Goal: Transaction & Acquisition: Purchase product/service

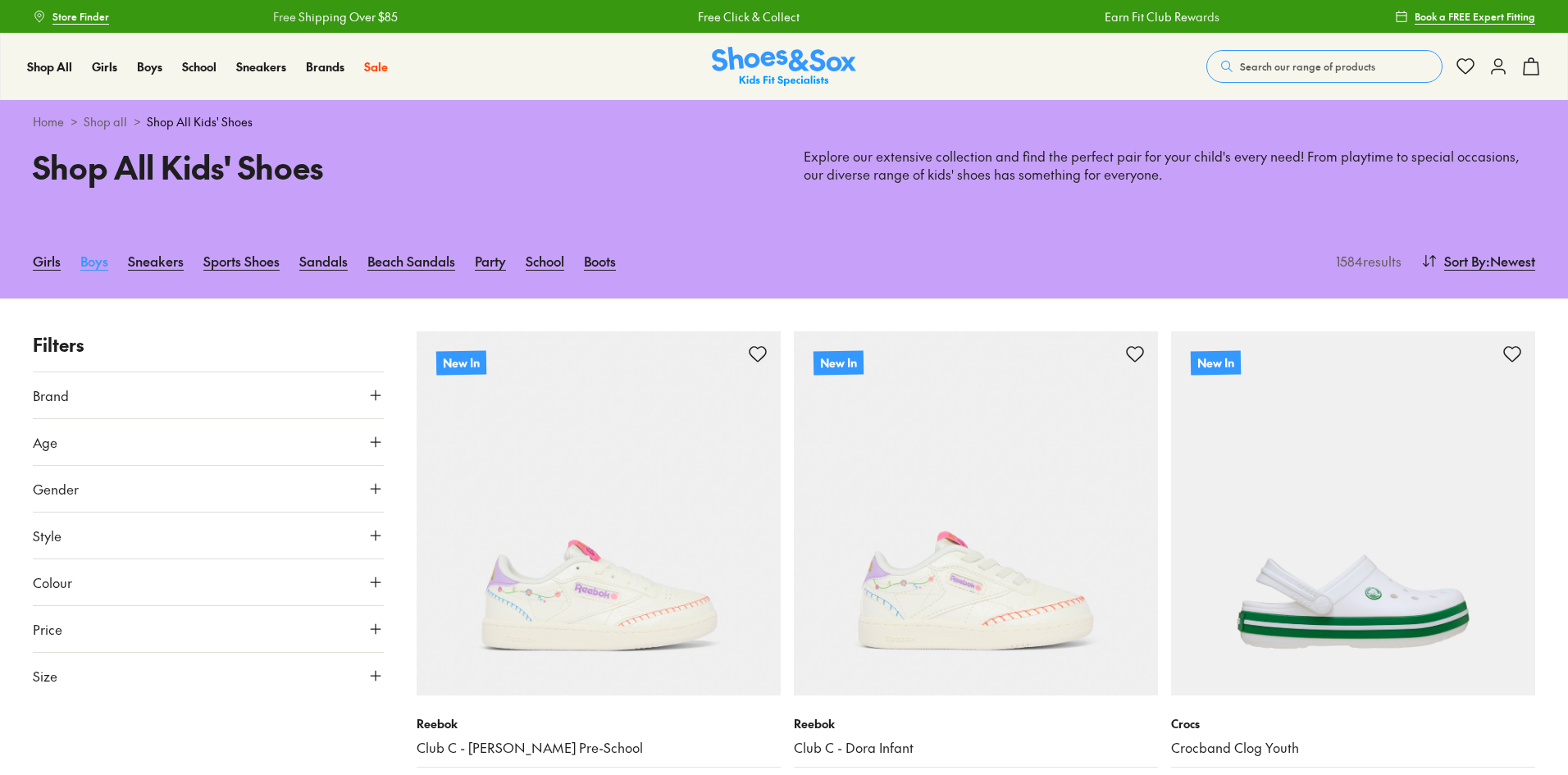
click at [83, 266] on link "Boys" at bounding box center [94, 261] width 28 height 36
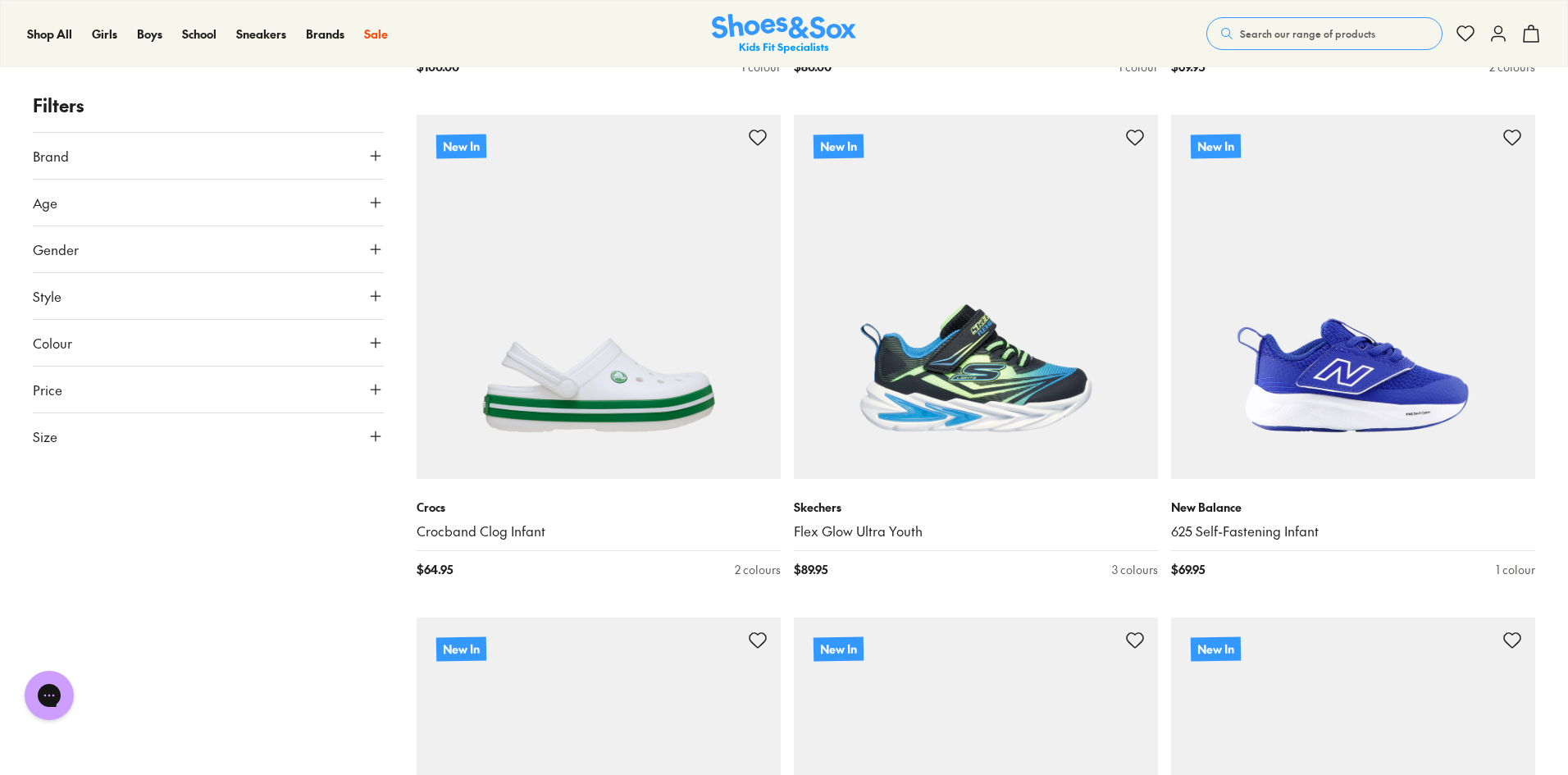
scroll to position [82, 0]
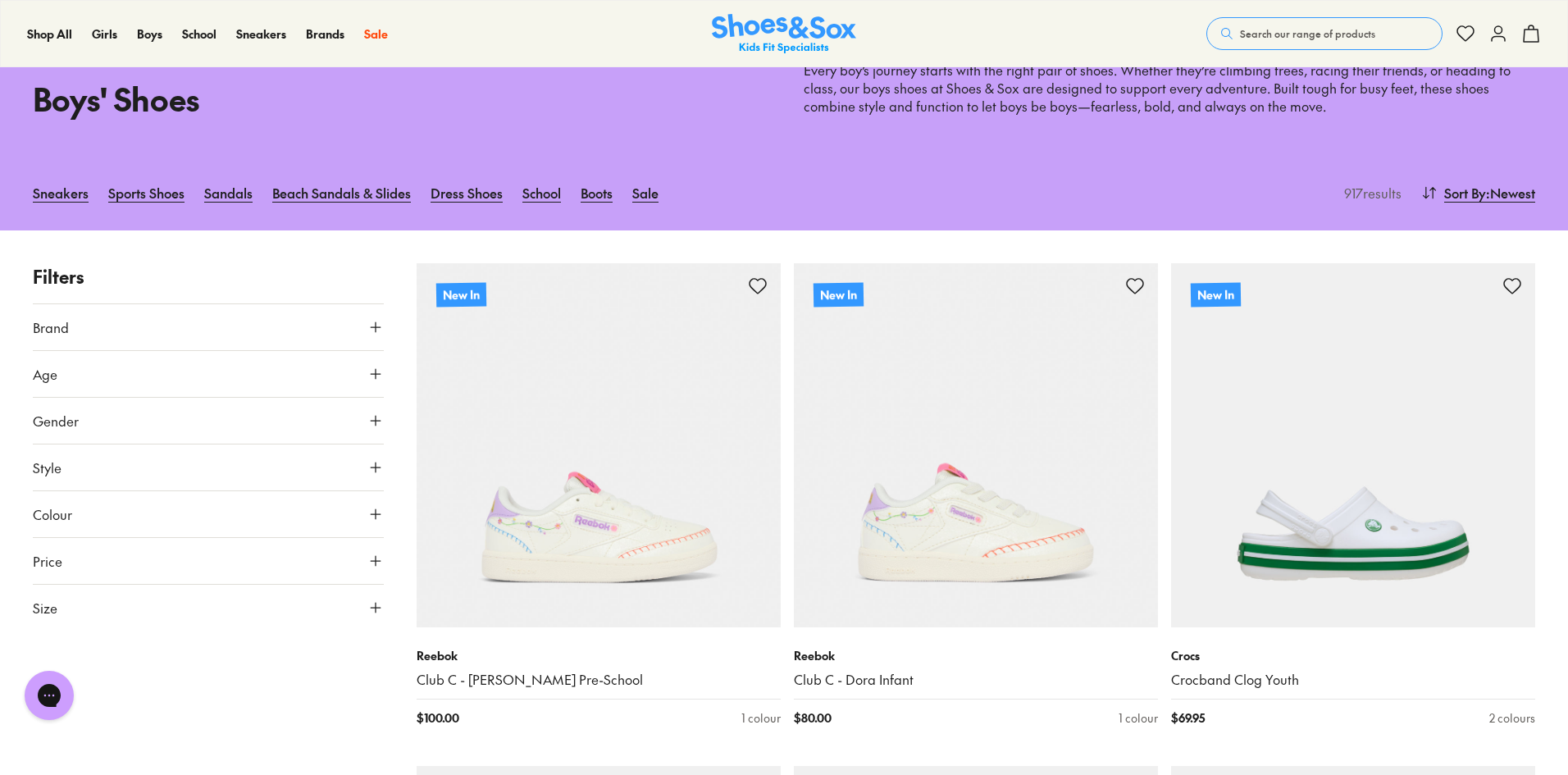
click at [372, 372] on icon at bounding box center [375, 374] width 16 height 16
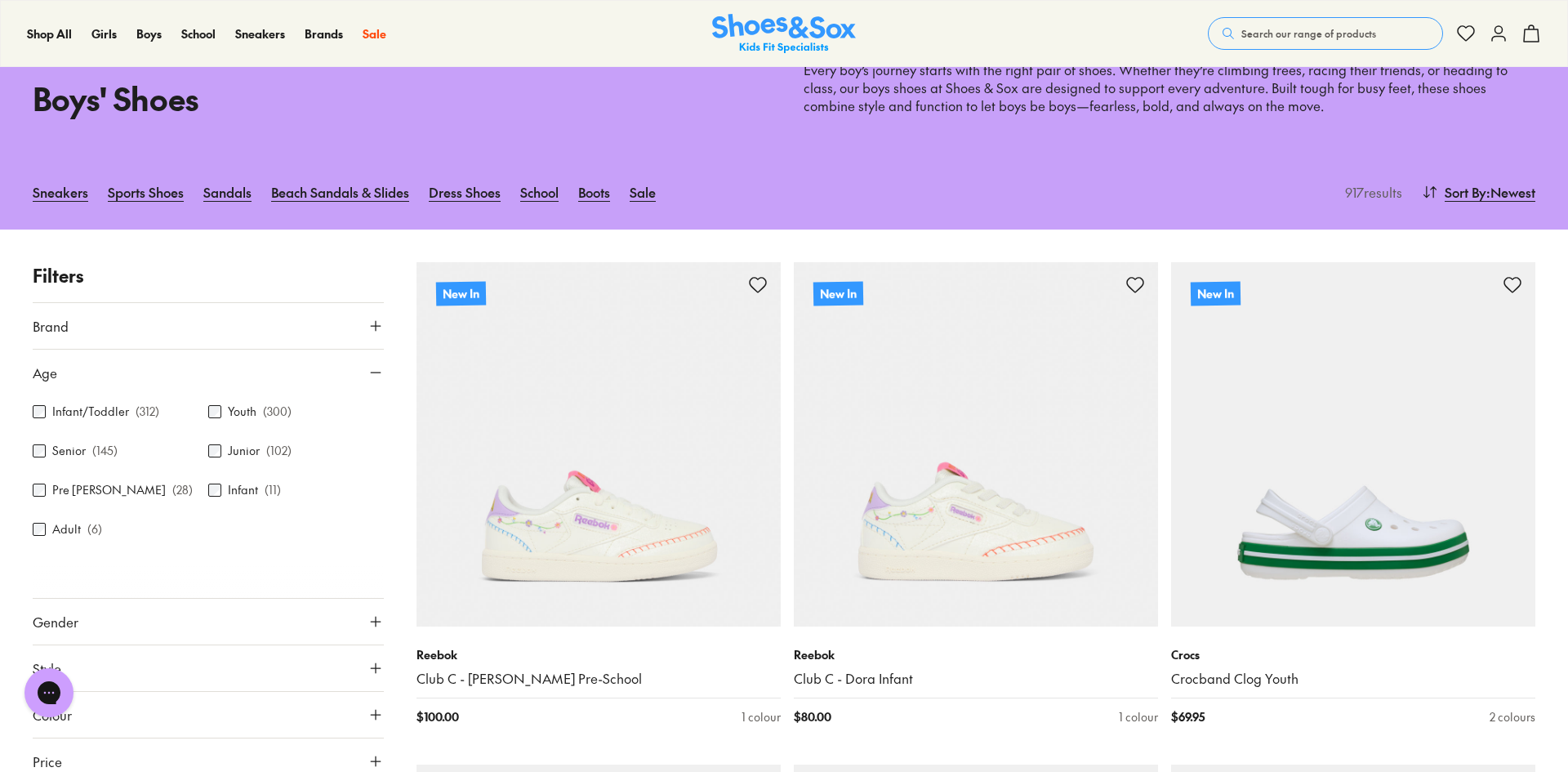
click at [217, 409] on div "Close dialog Join the FREE Fit Club & Get 10% Back Sign up to join our FREE Fit…" at bounding box center [784, 386] width 1568 height 772
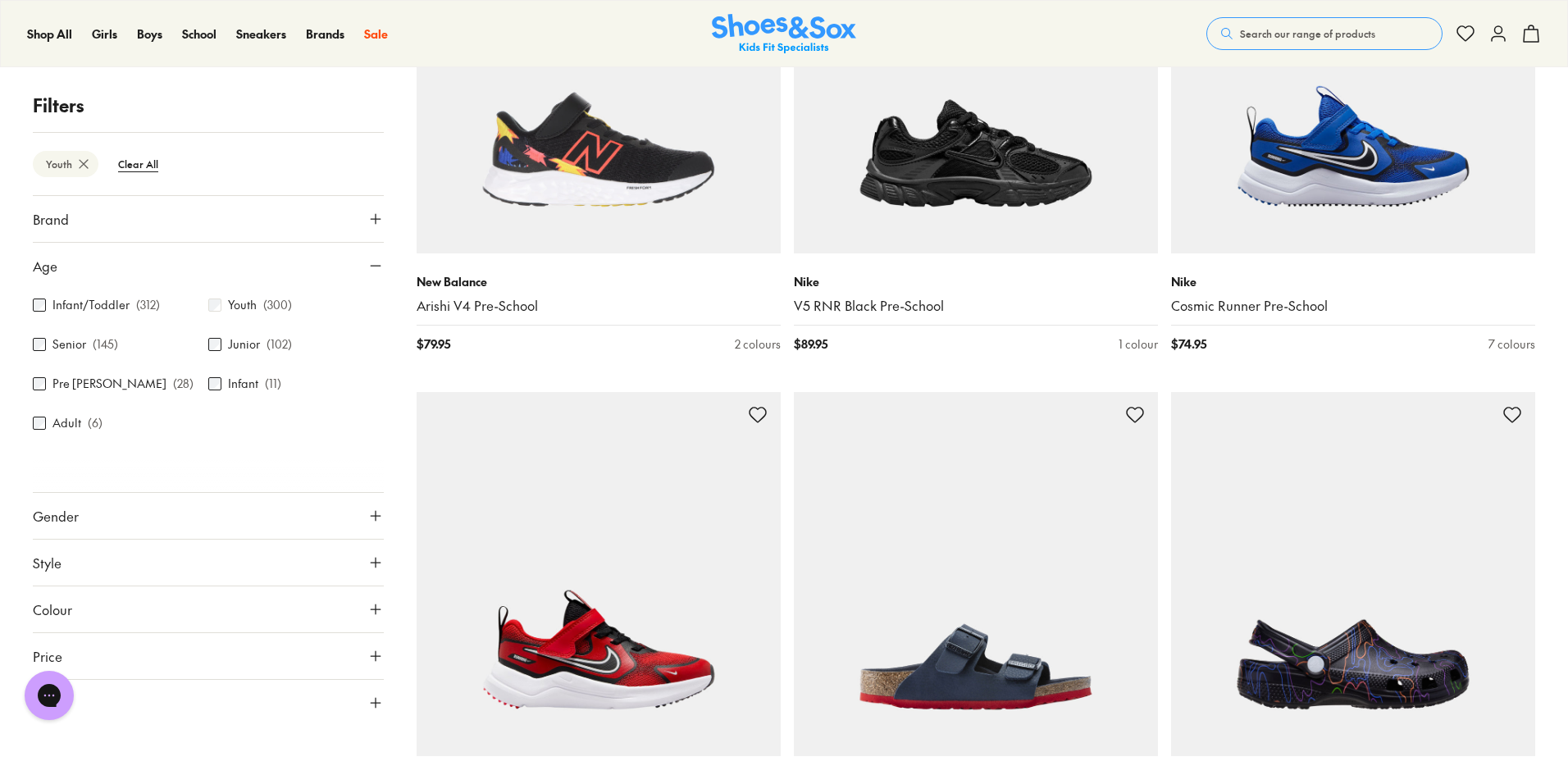
scroll to position [1452, 0]
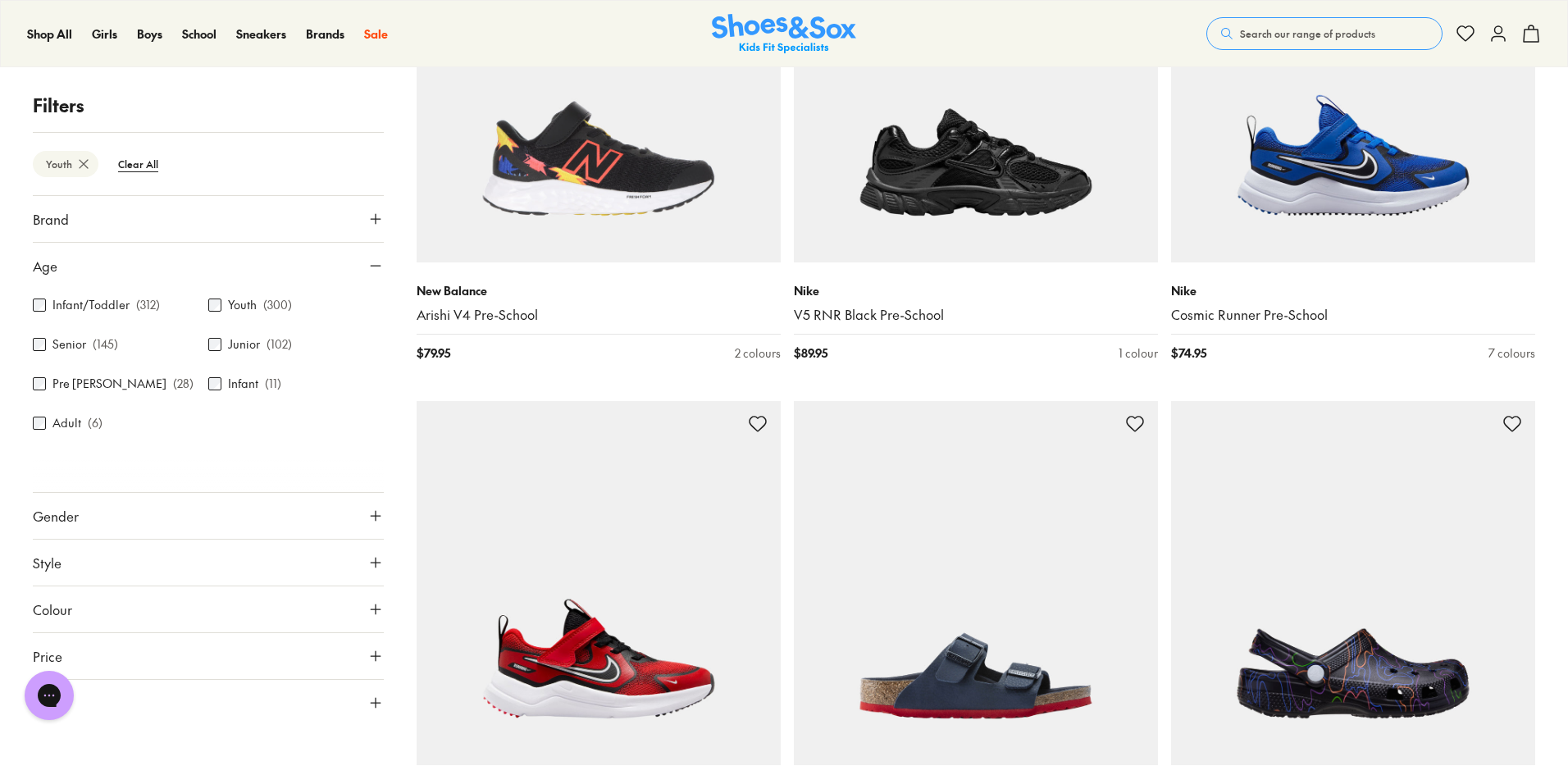
click at [379, 512] on icon at bounding box center [375, 515] width 16 height 16
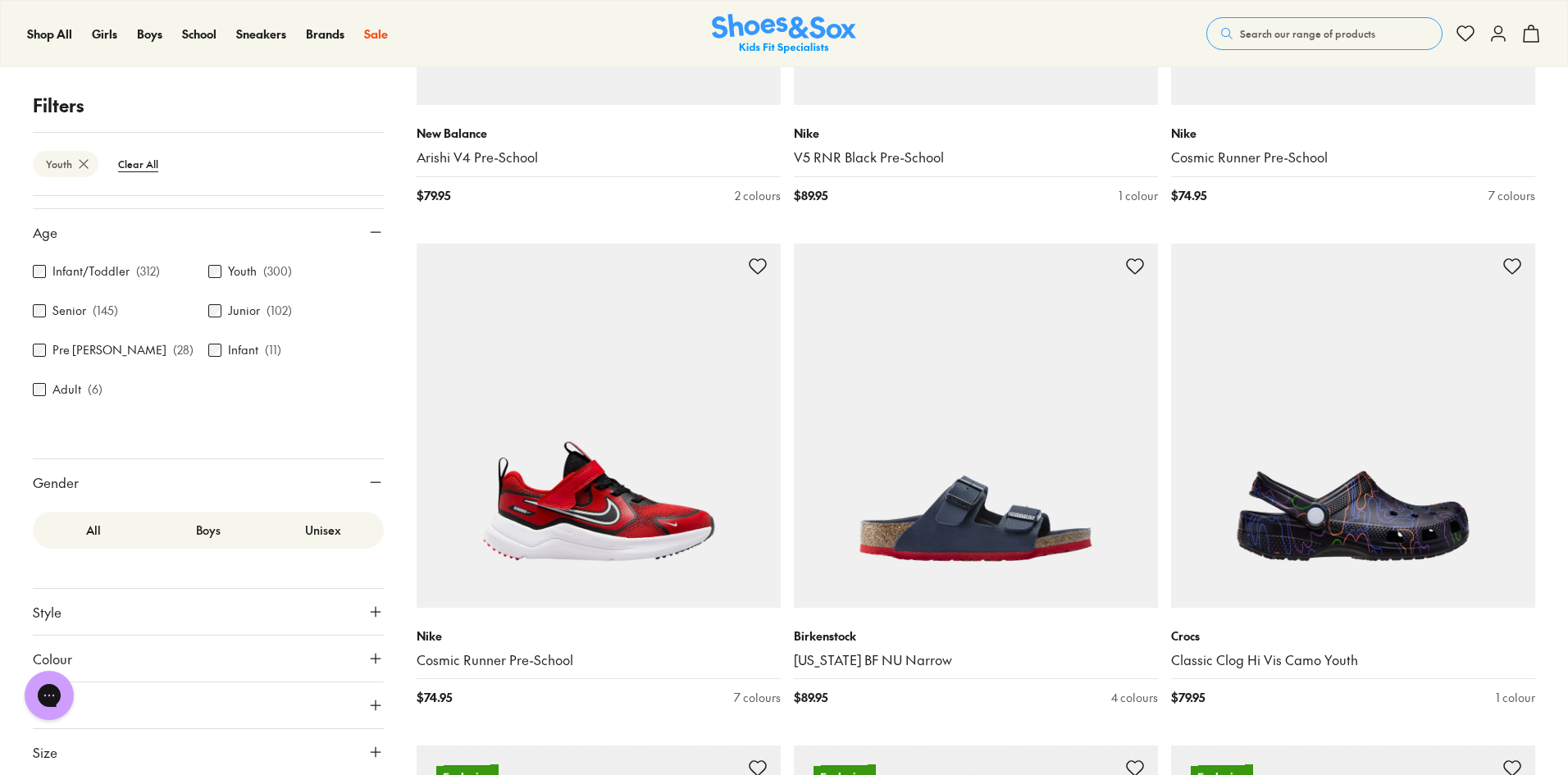
scroll to position [2026, 0]
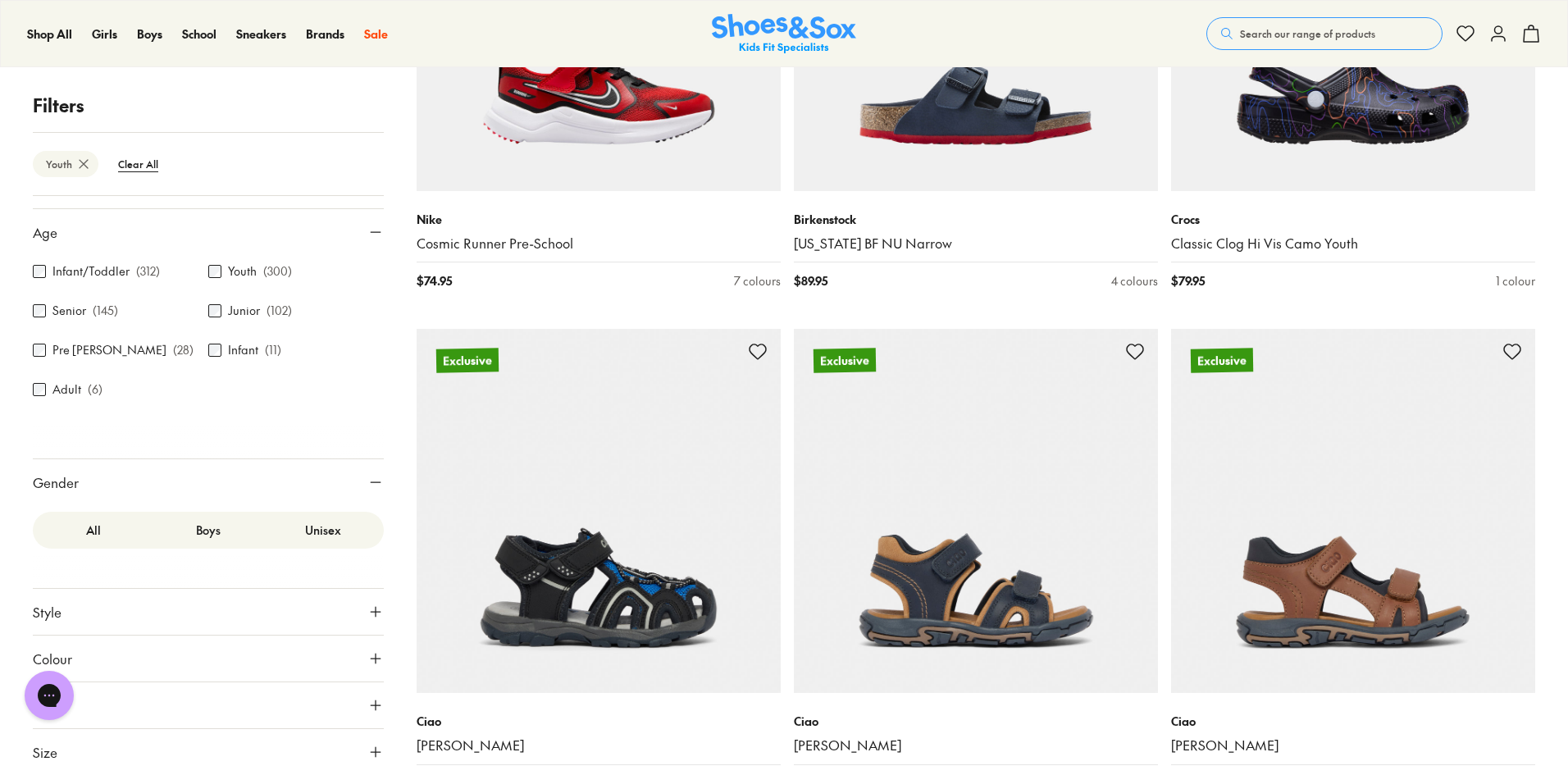
click at [367, 749] on icon at bounding box center [375, 751] width 16 height 16
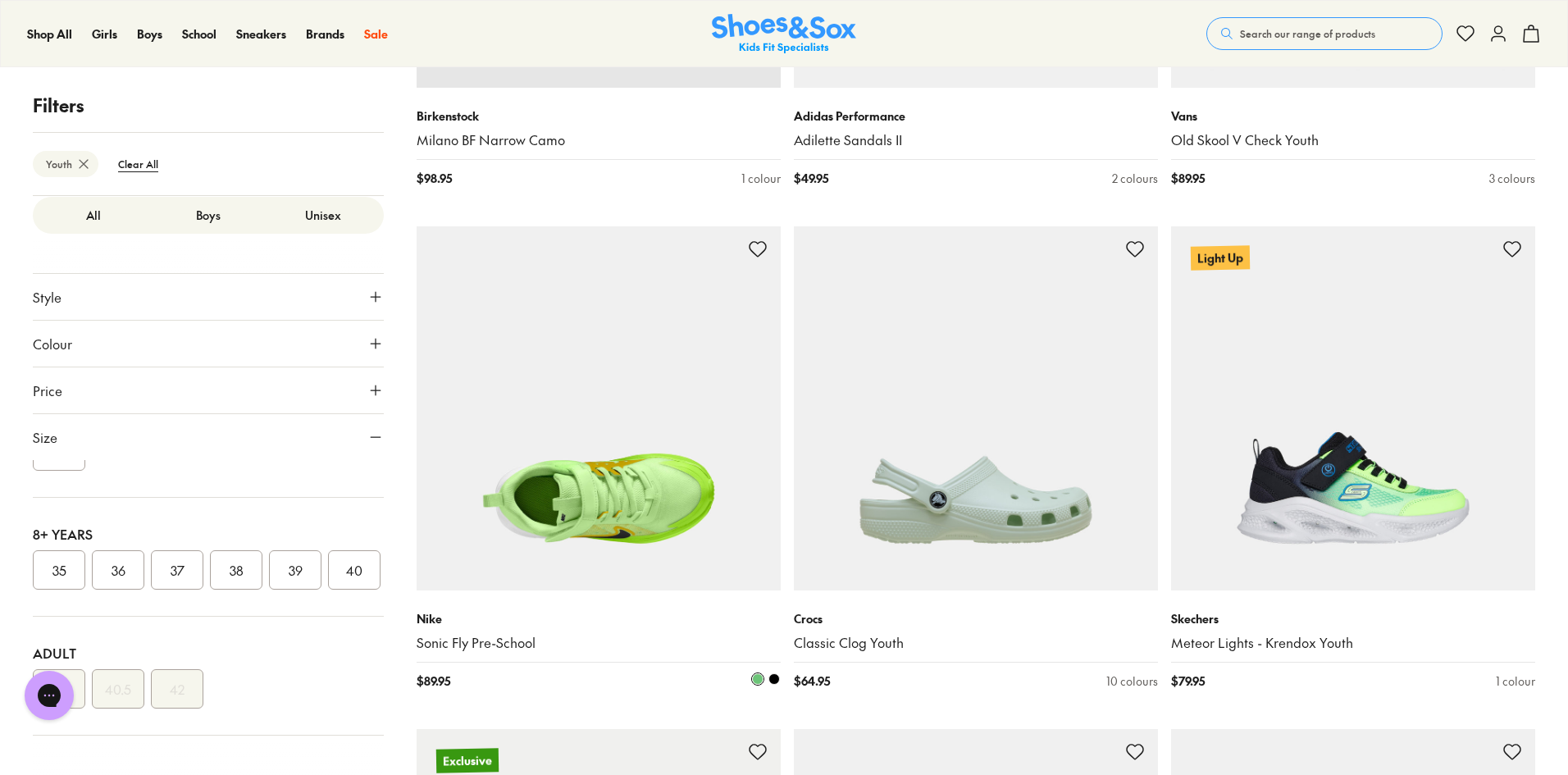
scroll to position [3666, 0]
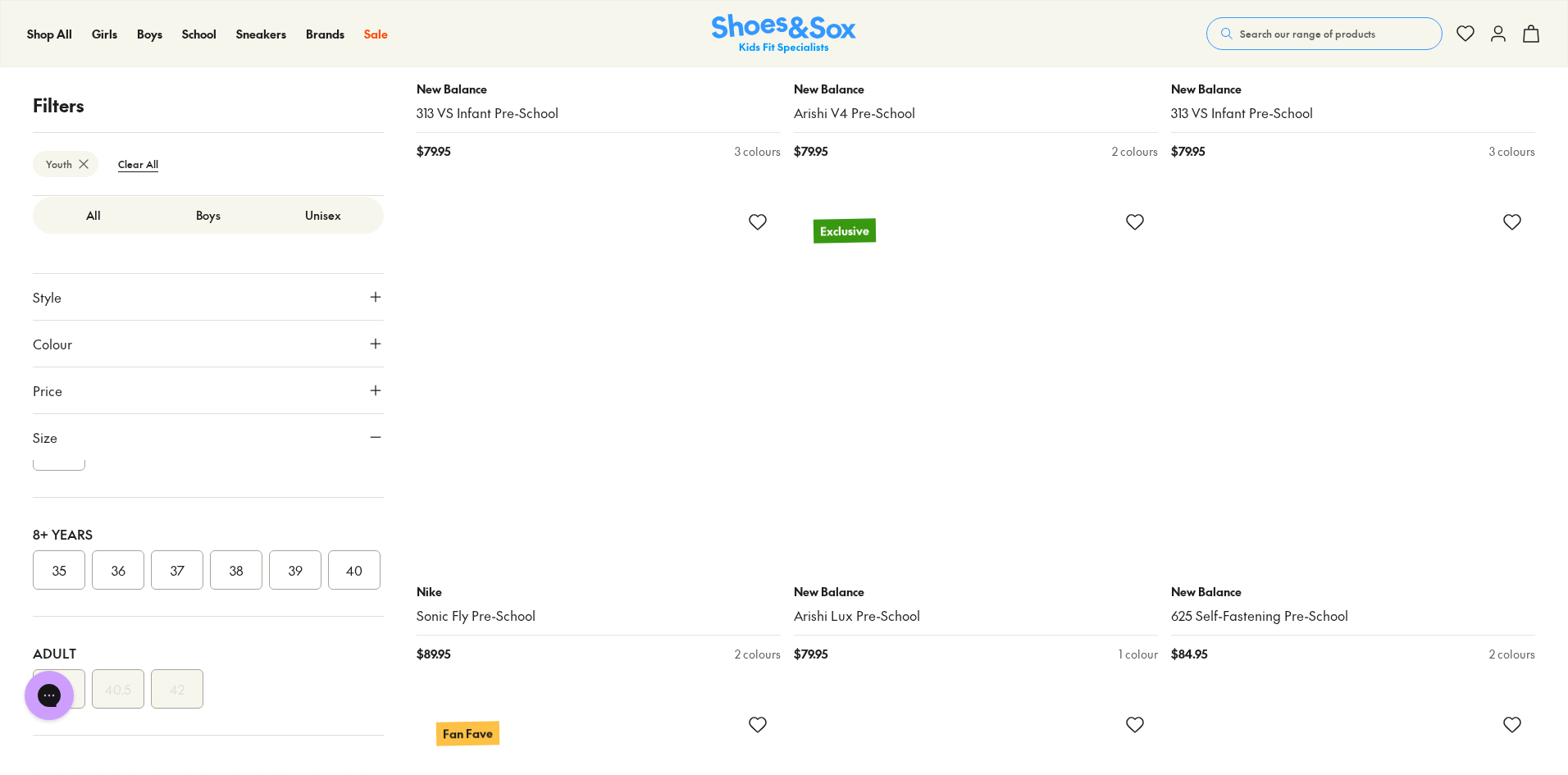
scroll to position [9734, 0]
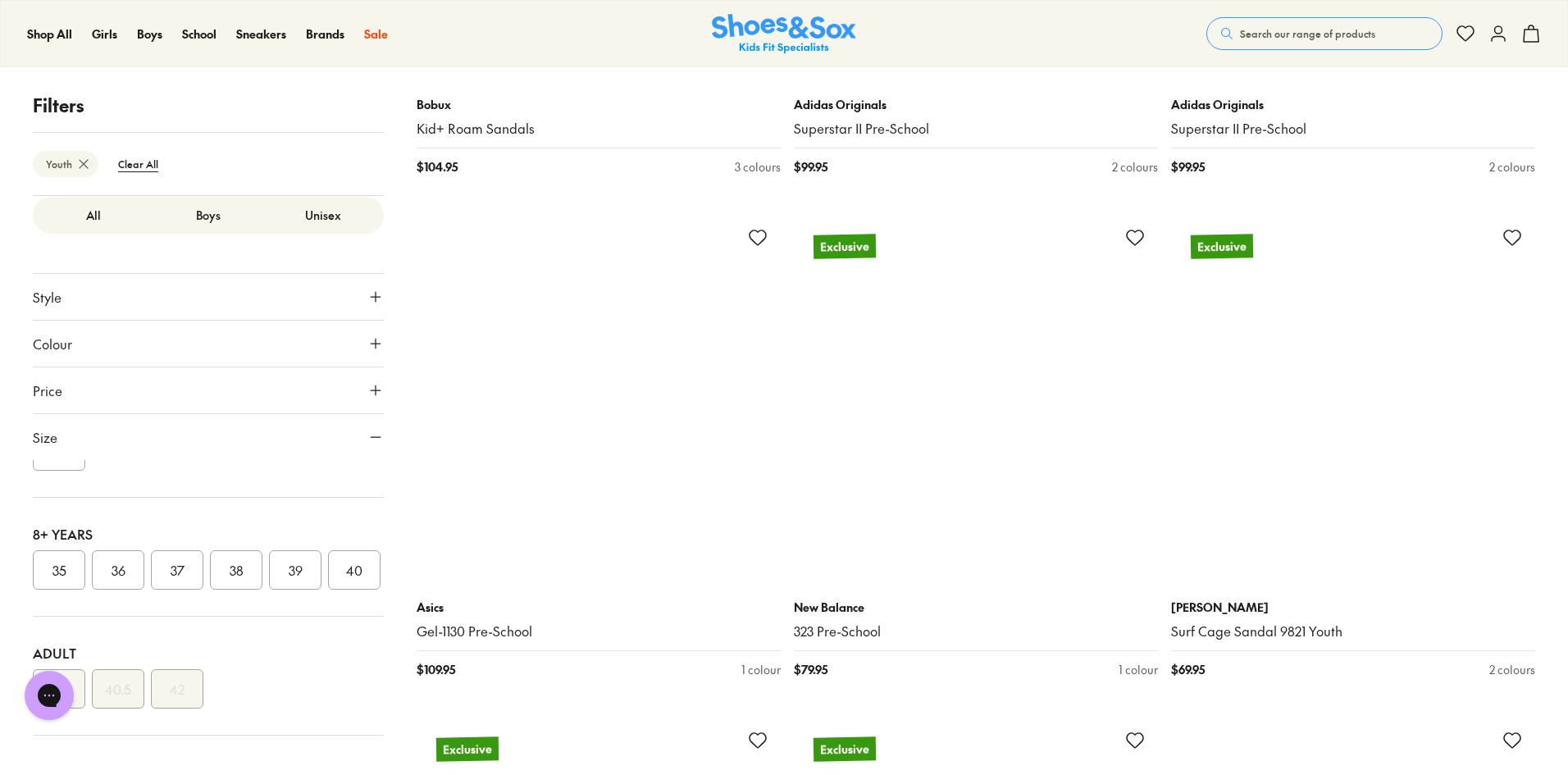
scroll to position [14327, 0]
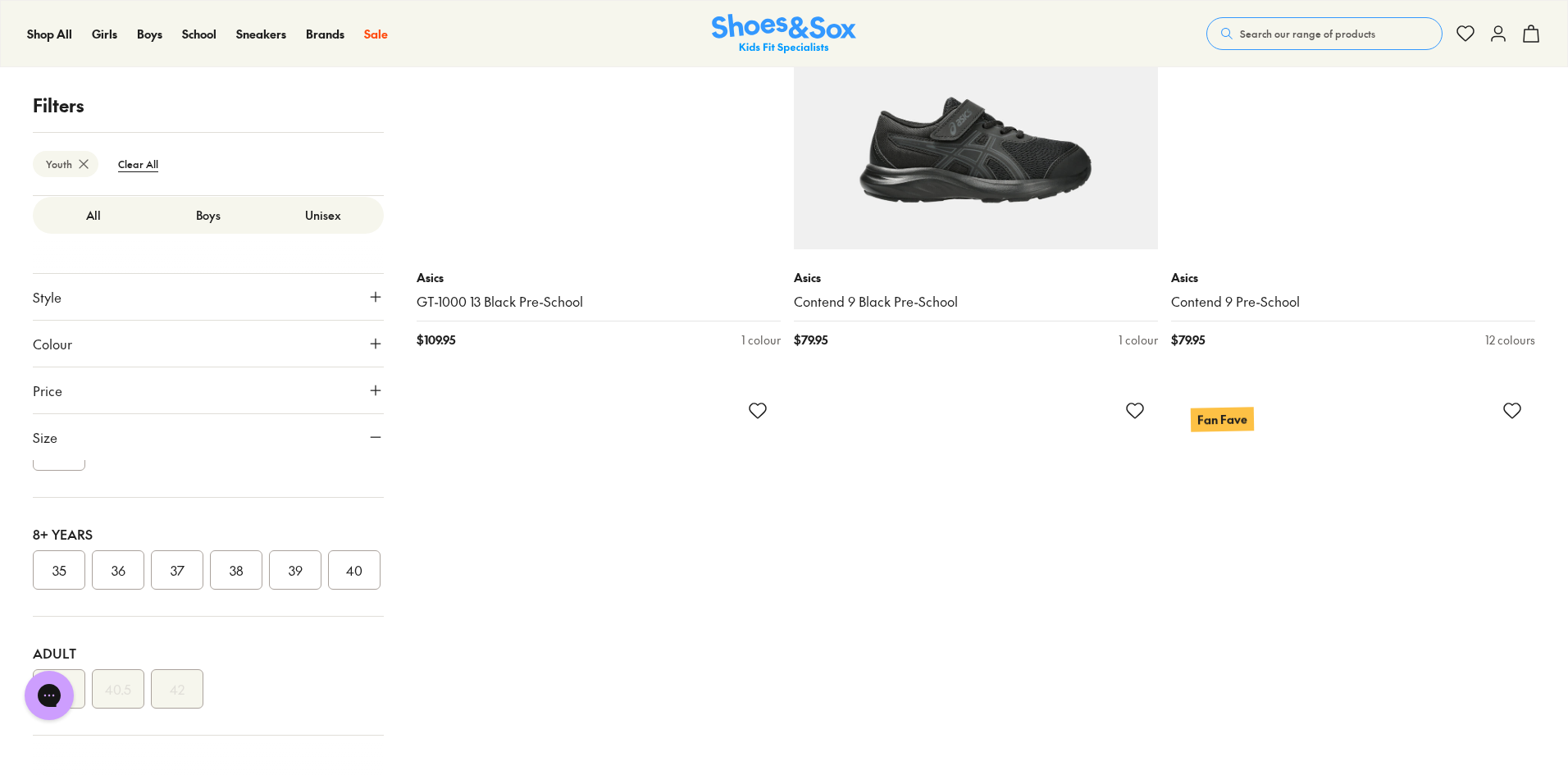
scroll to position [19738, 0]
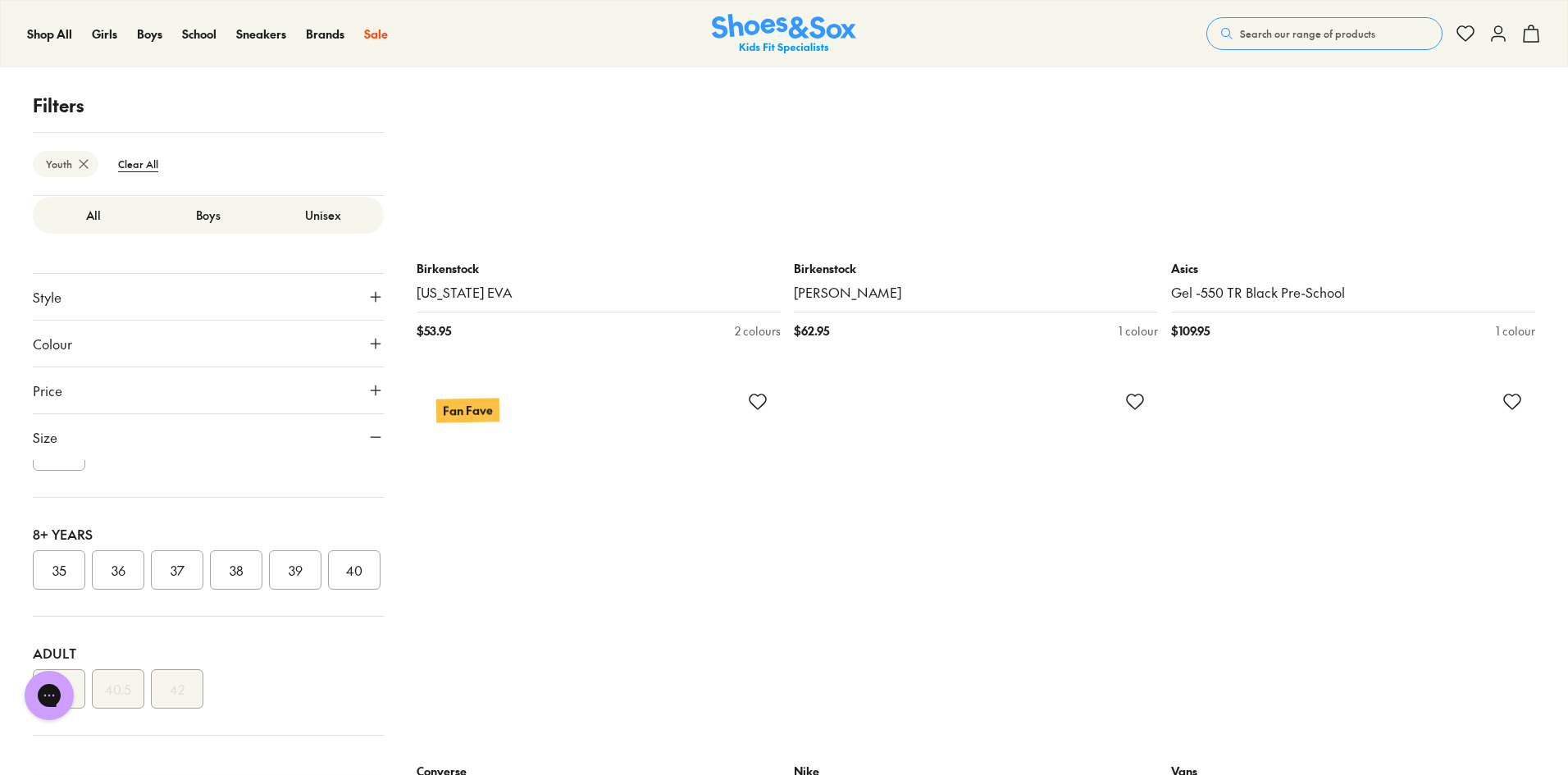
scroll to position [23592, 0]
